Goal: Task Accomplishment & Management: Manage account settings

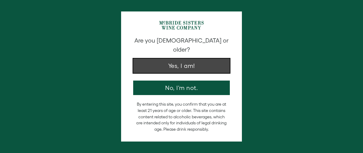
click at [189, 59] on button "Yes, I am!" at bounding box center [181, 66] width 97 height 14
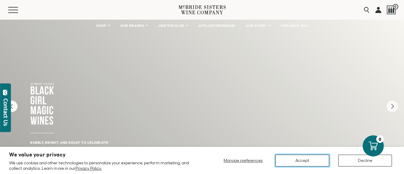
click at [309, 153] on button "Accept" at bounding box center [303, 161] width 54 height 12
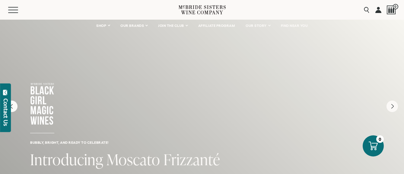
click at [363, 10] on link at bounding box center [379, 10] width 6 height 20
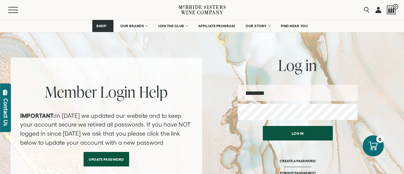
scroll to position [60, 0]
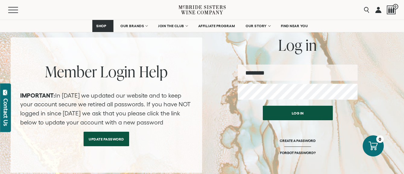
click at [284, 73] on input "email" at bounding box center [298, 73] width 120 height 16
click at [276, 73] on input "email" at bounding box center [298, 73] width 120 height 16
type input "********"
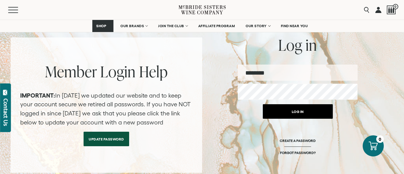
click at [291, 112] on button "Log in" at bounding box center [298, 111] width 70 height 14
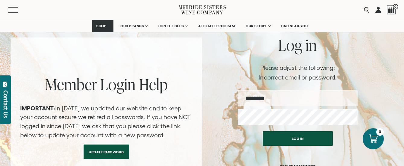
scroll to position [91, 0]
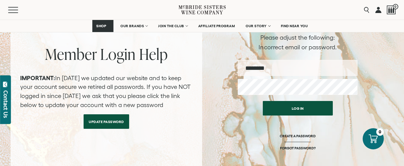
click at [280, 69] on input "email" at bounding box center [298, 68] width 120 height 16
click at [289, 69] on input "email" at bounding box center [298, 68] width 120 height 16
type input "********"
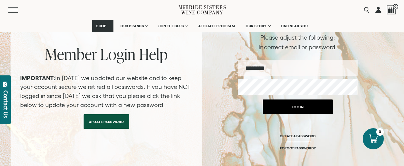
click at [300, 107] on button "Log in" at bounding box center [298, 106] width 70 height 14
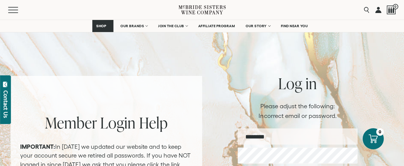
scroll to position [60, 0]
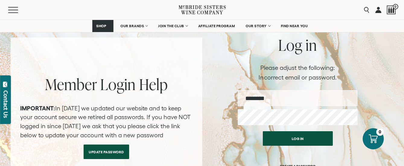
click at [287, 100] on input "email" at bounding box center [298, 98] width 120 height 16
type input "********"
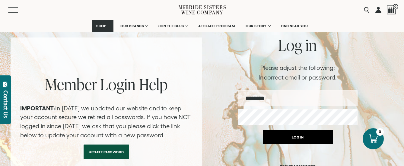
click at [296, 139] on button "Log in" at bounding box center [298, 137] width 70 height 14
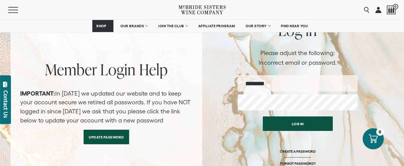
scroll to position [60, 0]
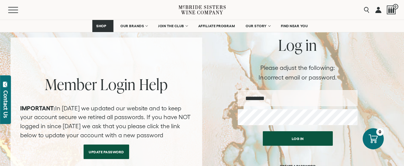
drag, startPoint x: 281, startPoint y: 97, endPoint x: 232, endPoint y: 97, distance: 49.2
click at [232, 97] on div "Member Login Help IMPORTANT: In [DATE] we updated our website and to keep your …" at bounding box center [202, 117] width 383 height 161
type input "**********"
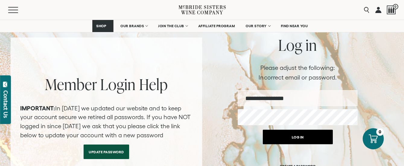
click at [301, 137] on button "Log in" at bounding box center [298, 137] width 70 height 14
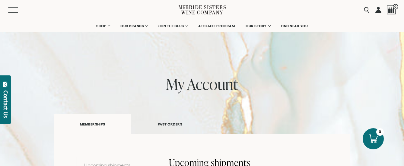
click at [175, 123] on link "PAST ORDERS" at bounding box center [170, 124] width 78 height 21
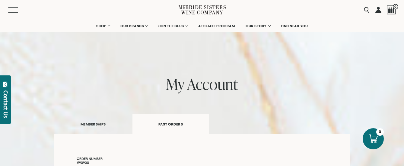
click at [99, 124] on link "MEMBERSHIPS" at bounding box center [93, 124] width 78 height 21
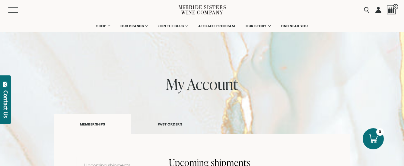
click at [376, 11] on link at bounding box center [379, 10] width 6 height 20
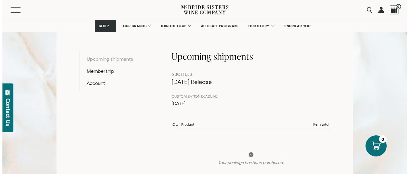
scroll to position [121, 0]
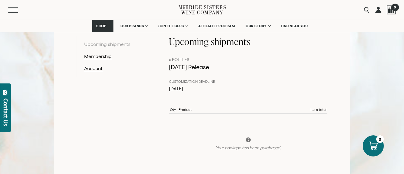
click at [388, 11] on div at bounding box center [391, 9] width 9 height 9
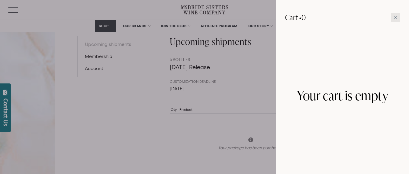
click at [396, 17] on icon at bounding box center [395, 17] width 3 height 3
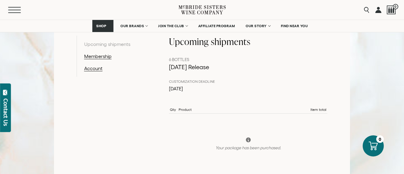
click at [15, 11] on button "Menu" at bounding box center [19, 10] width 22 height 6
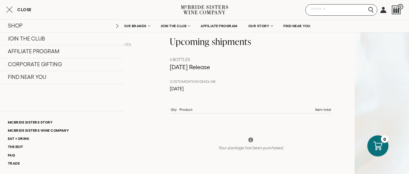
click at [370, 10] on input "Search" at bounding box center [341, 9] width 72 height 11
click at [383, 11] on link at bounding box center [383, 10] width 6 height 20
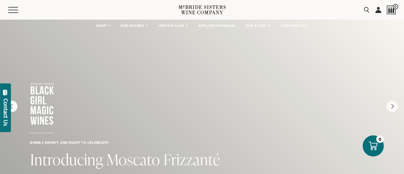
click at [377, 11] on link at bounding box center [379, 10] width 6 height 20
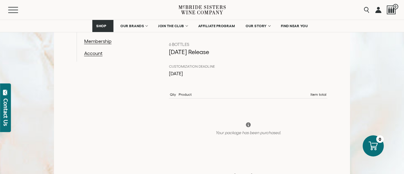
scroll to position [121, 0]
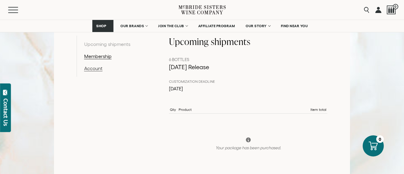
click at [96, 69] on link "Account" at bounding box center [115, 68] width 62 height 7
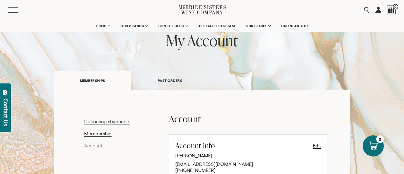
scroll to position [60, 0]
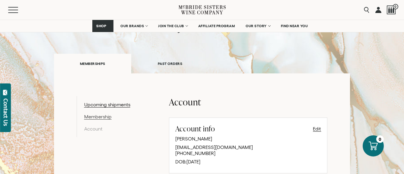
click at [103, 117] on link "Membership" at bounding box center [115, 116] width 62 height 7
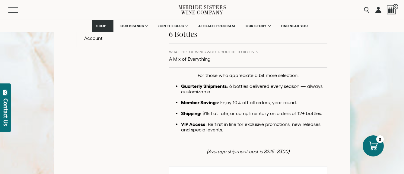
scroll to position [60, 0]
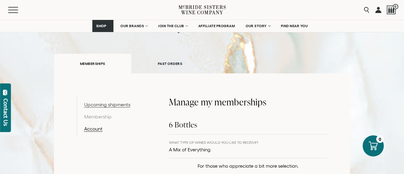
click at [113, 105] on link "Upcoming shipments" at bounding box center [115, 104] width 62 height 7
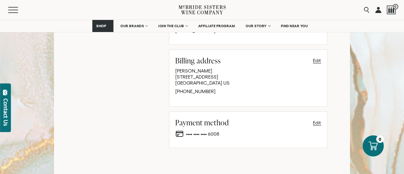
scroll to position [392, 0]
